Goal: Task Accomplishment & Management: Manage account settings

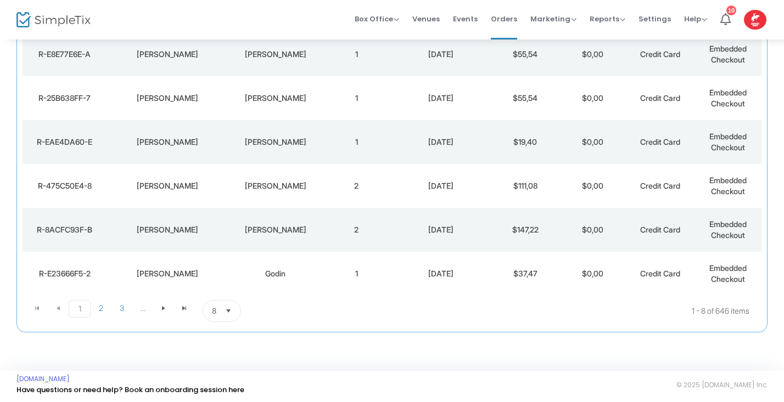
scroll to position [233, 0]
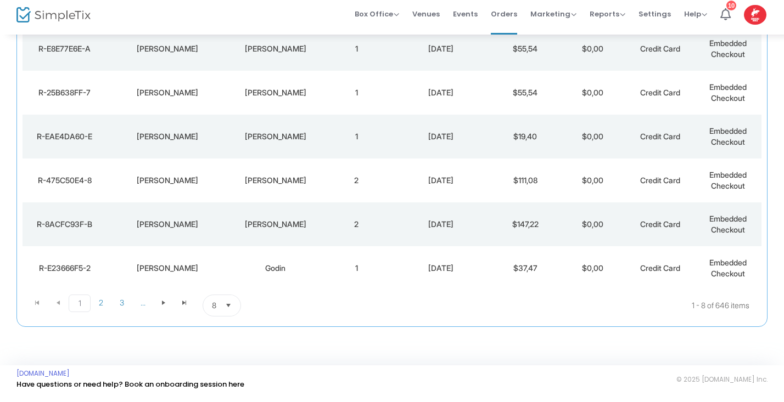
click at [228, 304] on span "Select" at bounding box center [229, 311] width 18 height 18
click at [216, 244] on li "25" at bounding box center [222, 243] width 38 height 22
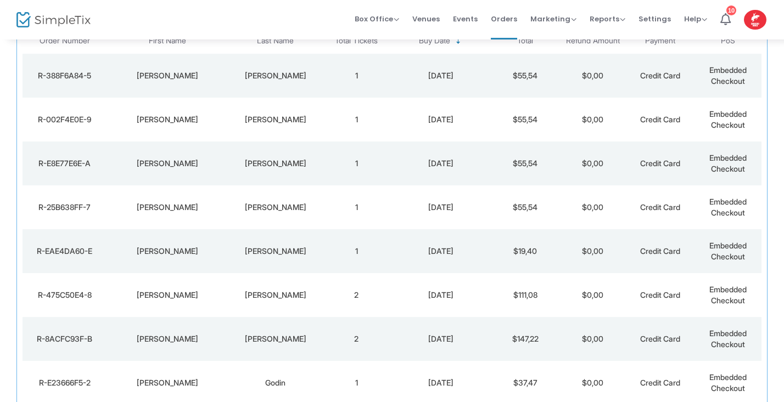
scroll to position [132, 0]
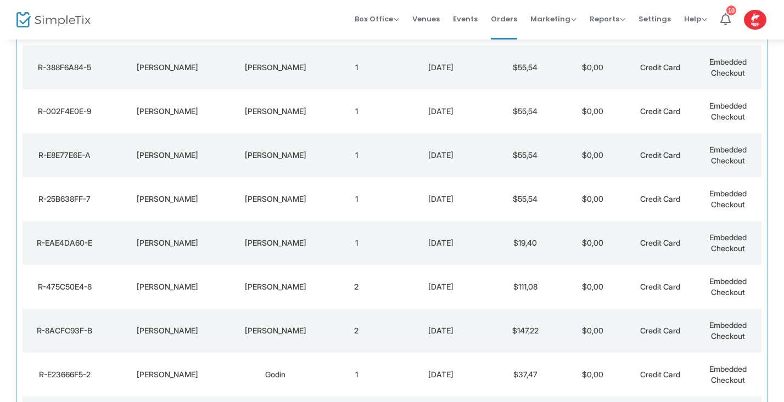
click at [190, 334] on div "[PERSON_NAME]" at bounding box center [168, 330] width 116 height 11
click at [0, 0] on span at bounding box center [0, 0] width 0 height 0
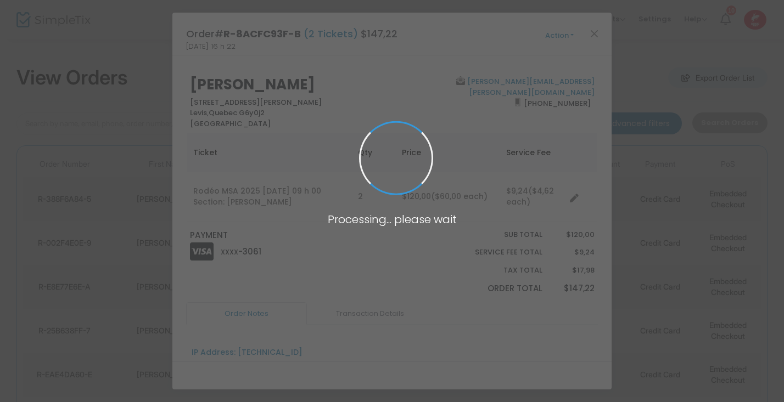
scroll to position [0, 0]
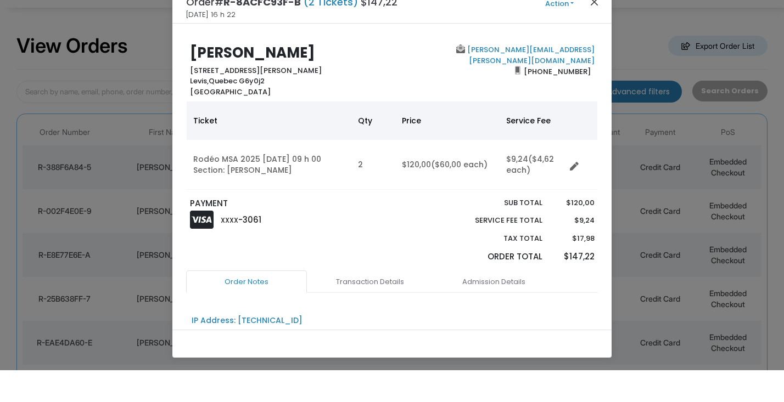
click at [592, 26] on button "Close" at bounding box center [594, 33] width 14 height 14
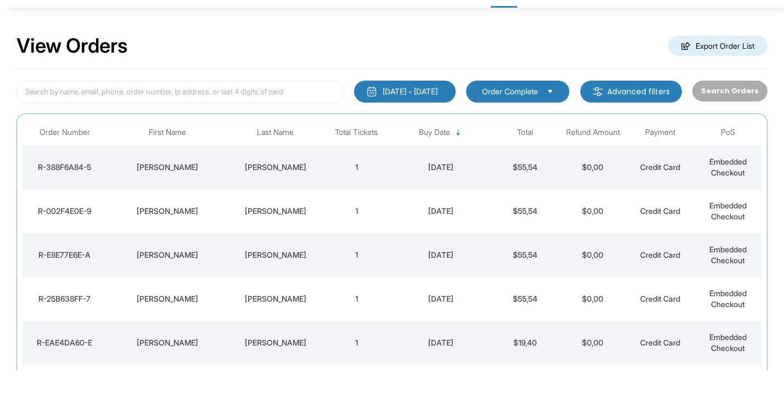
scroll to position [32, 0]
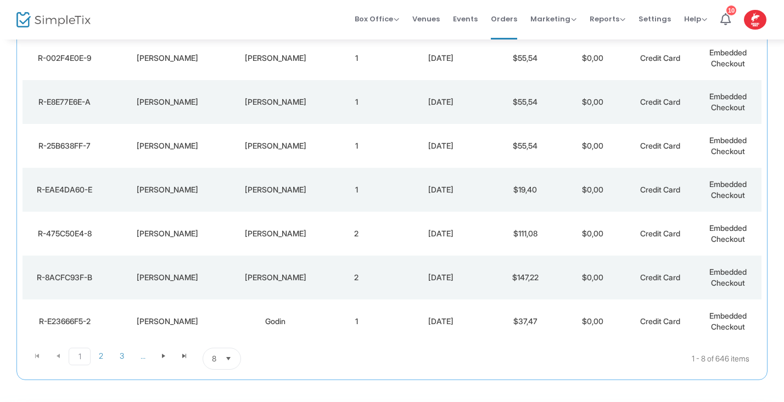
scroll to position [233, 0]
